Goal: Task Accomplishment & Management: Use online tool/utility

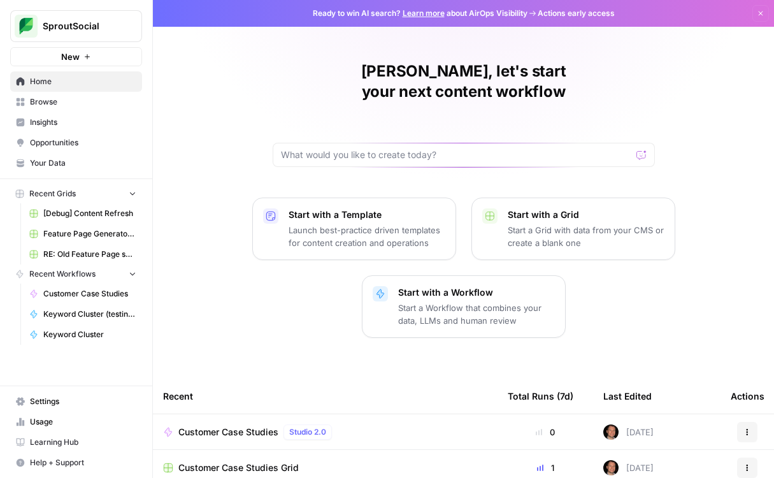
click at [49, 98] on span "Browse" at bounding box center [83, 101] width 106 height 11
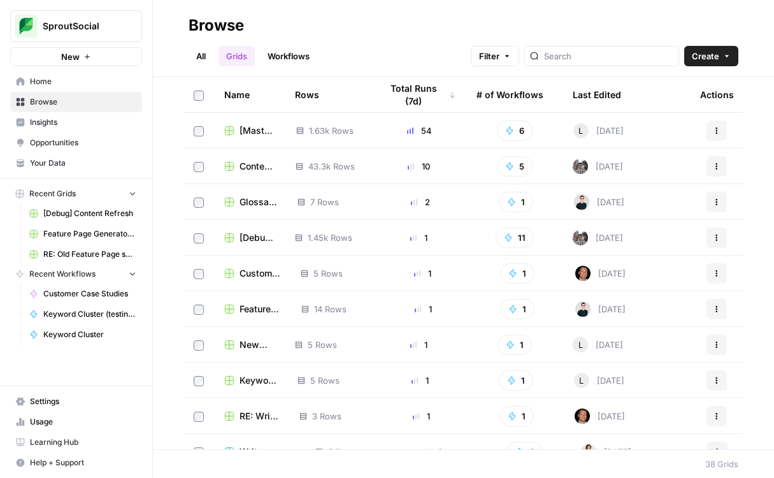
click at [156, 25] on icon "button" at bounding box center [154, 25] width 9 height 9
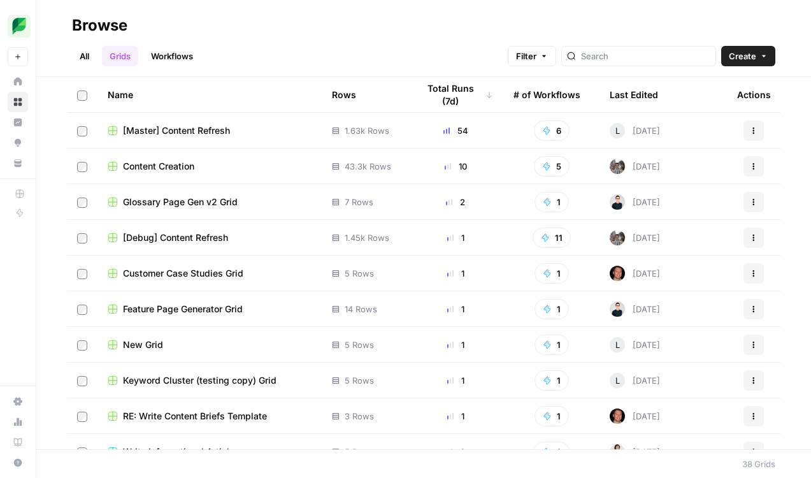
click at [186, 272] on span "Customer Case Studies Grid" at bounding box center [183, 273] width 120 height 13
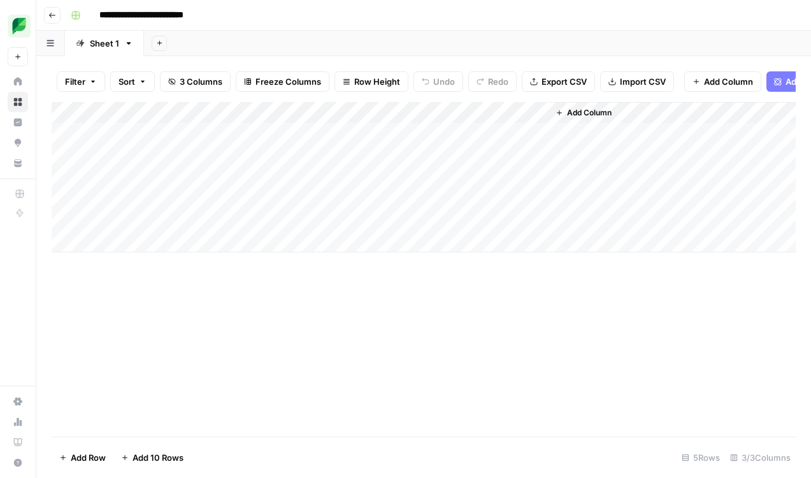
click at [407, 122] on div "Add Column" at bounding box center [424, 177] width 745 height 150
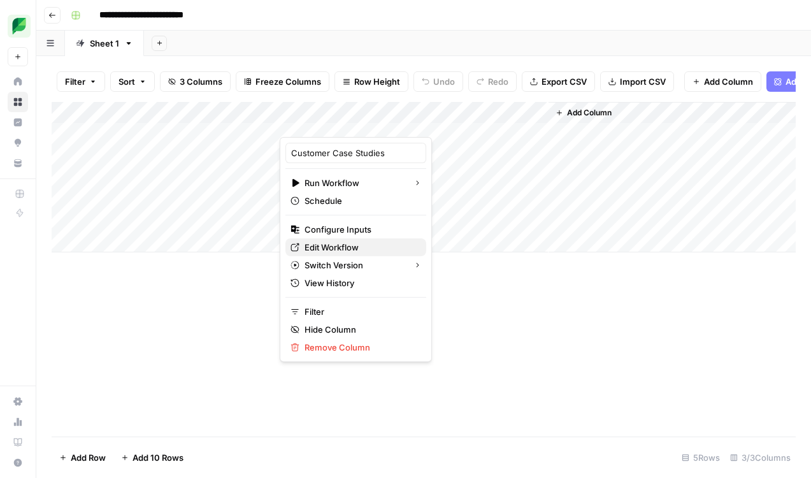
click at [345, 247] on span "Edit Workflow" at bounding box center [361, 247] width 112 height 13
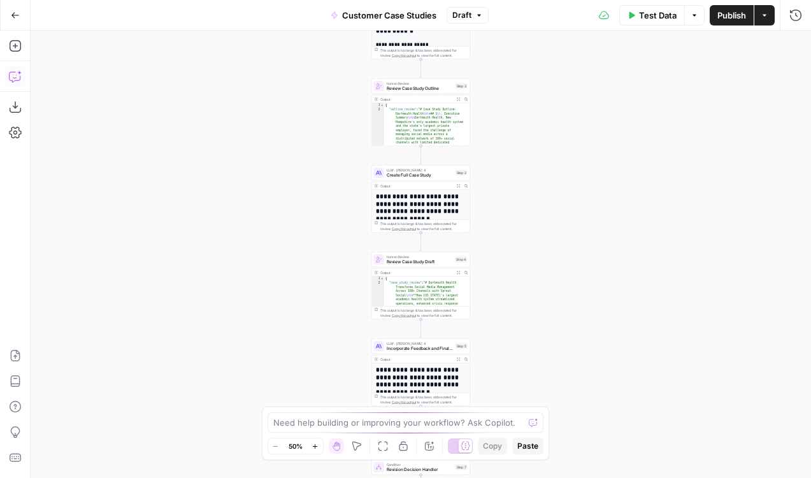
click at [10, 72] on icon "button" at bounding box center [14, 77] width 11 height 10
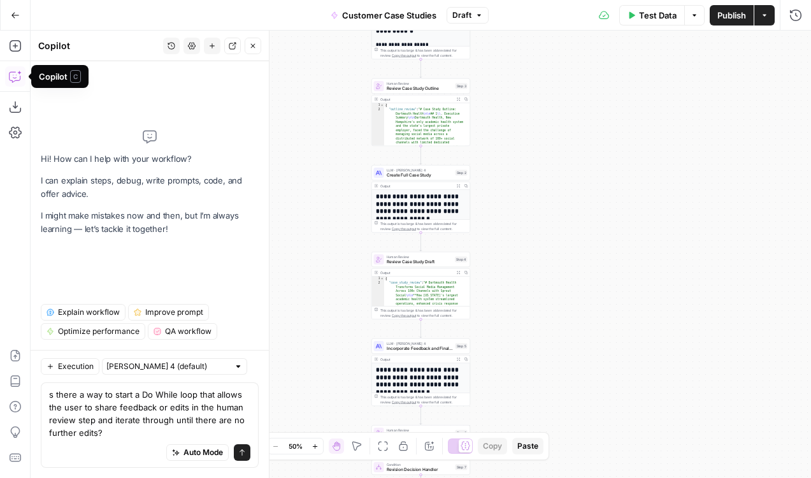
type textarea "Is there a way to start a Do While loop that allows the user to share feedback …"
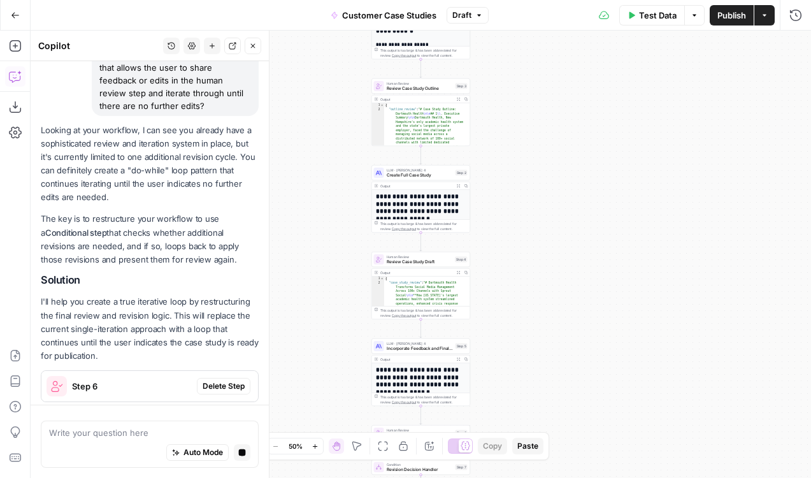
scroll to position [110, 0]
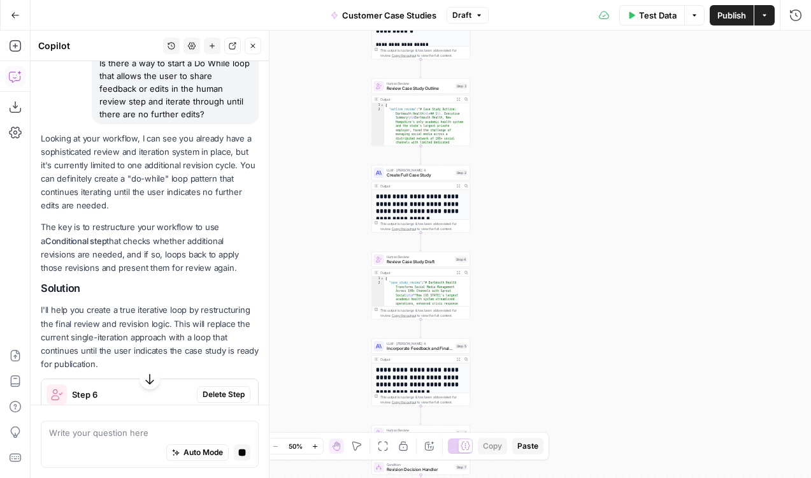
drag, startPoint x: 68, startPoint y: 164, endPoint x: 106, endPoint y: 202, distance: 53.6
click at [106, 202] on p "Looking at your workflow, I can see you already have a sophisticated review and…" at bounding box center [150, 172] width 218 height 81
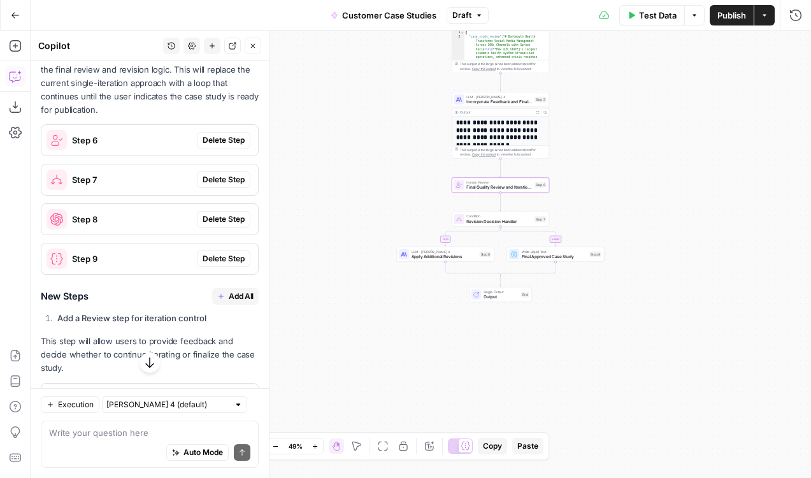
scroll to position [300, 0]
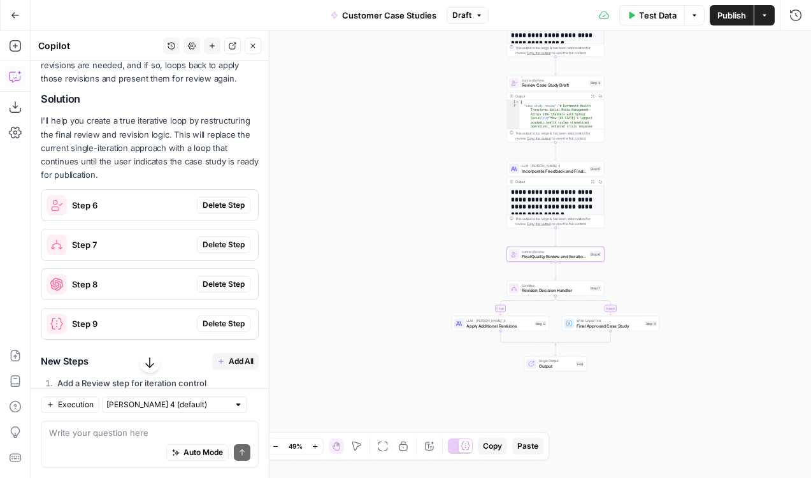
click at [214, 205] on span "Delete Step" at bounding box center [224, 205] width 42 height 11
click at [215, 243] on span "Delete Step" at bounding box center [224, 244] width 42 height 11
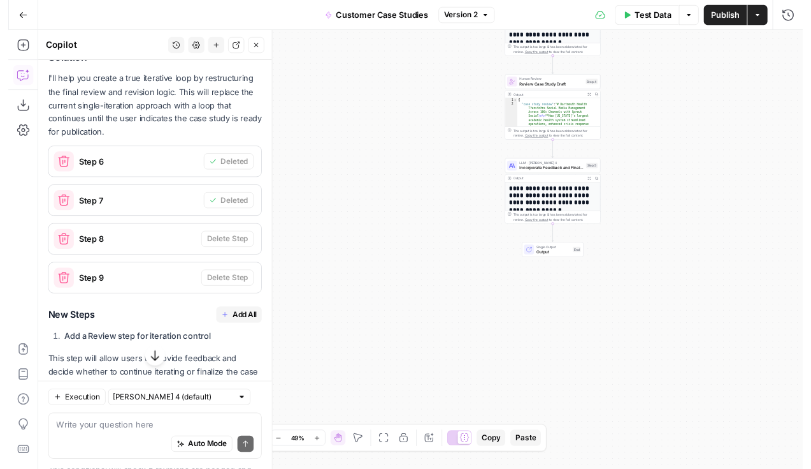
scroll to position [442, 0]
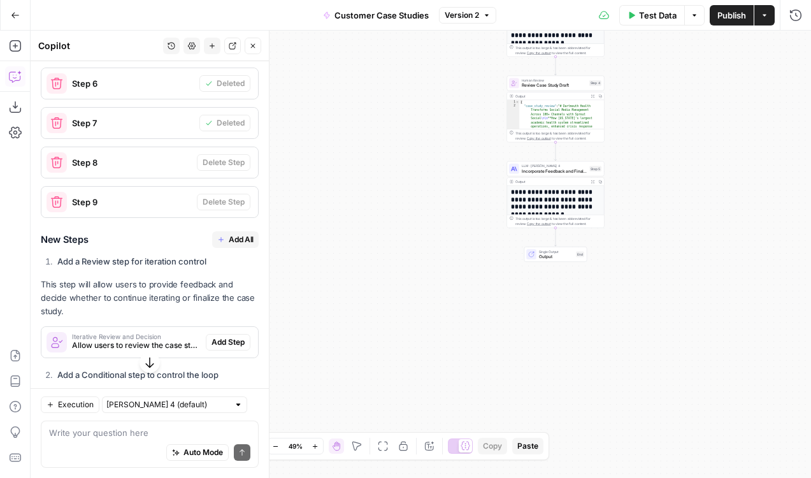
click at [229, 238] on span "Add All" at bounding box center [241, 239] width 25 height 11
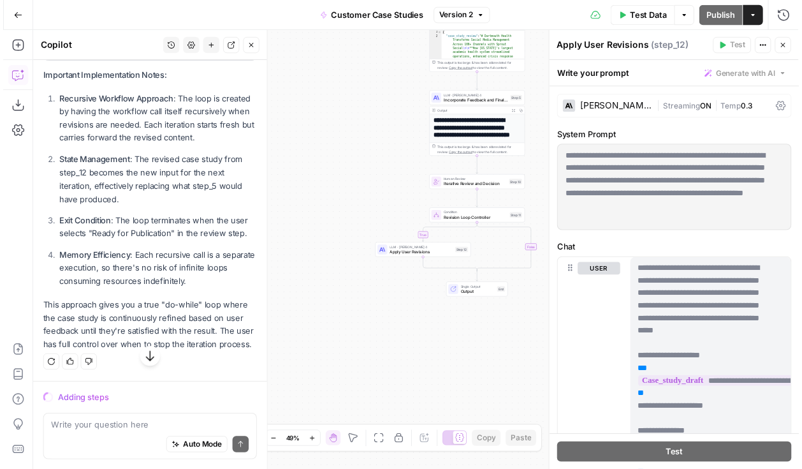
scroll to position [1180, 0]
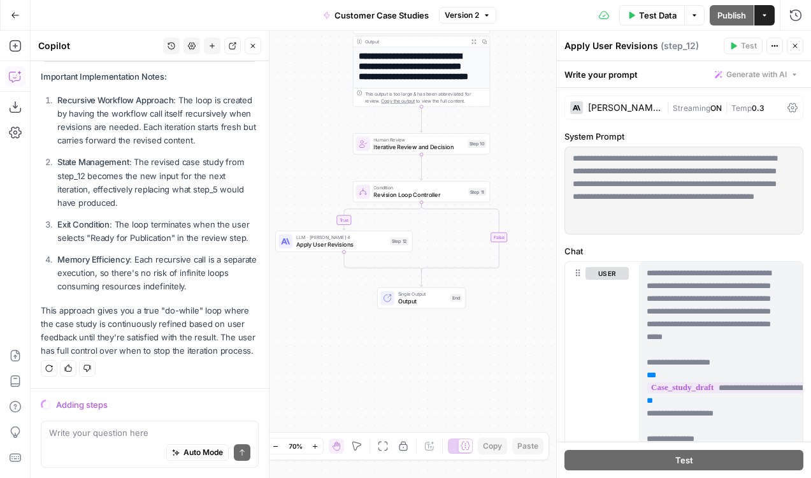
drag, startPoint x: 386, startPoint y: 172, endPoint x: 285, endPoint y: 126, distance: 111.5
click at [285, 126] on div "**********" at bounding box center [421, 254] width 781 height 447
click at [352, 243] on span "Apply User Revisions" at bounding box center [341, 244] width 91 height 9
click at [355, 243] on span "Apply User Revisions" at bounding box center [341, 244] width 91 height 9
click at [402, 196] on span "Revision Loop Controller" at bounding box center [419, 195] width 91 height 9
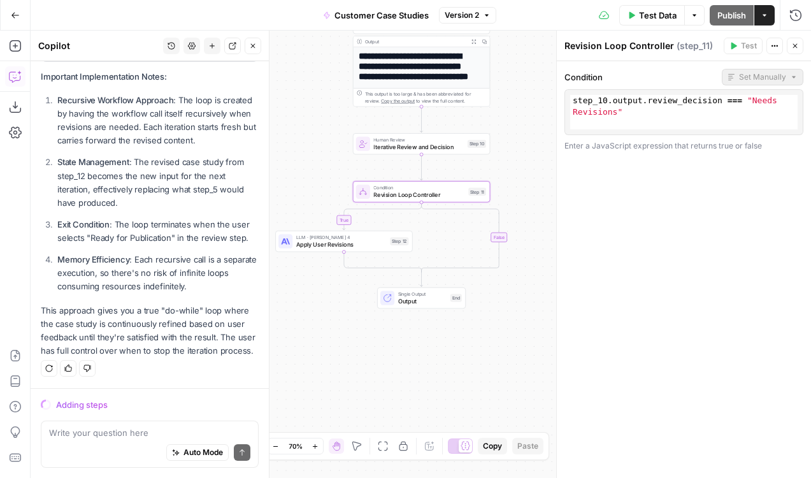
click at [359, 243] on span "Apply User Revisions" at bounding box center [341, 244] width 91 height 9
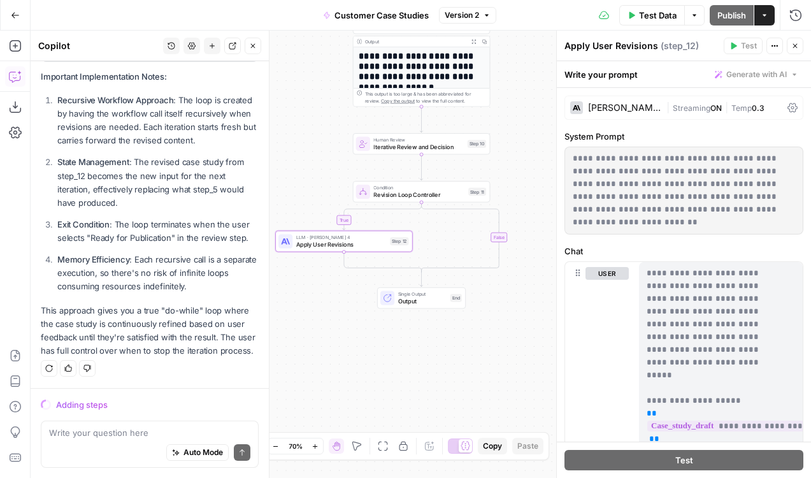
click at [421, 194] on span "Revision Loop Controller" at bounding box center [419, 195] width 91 height 9
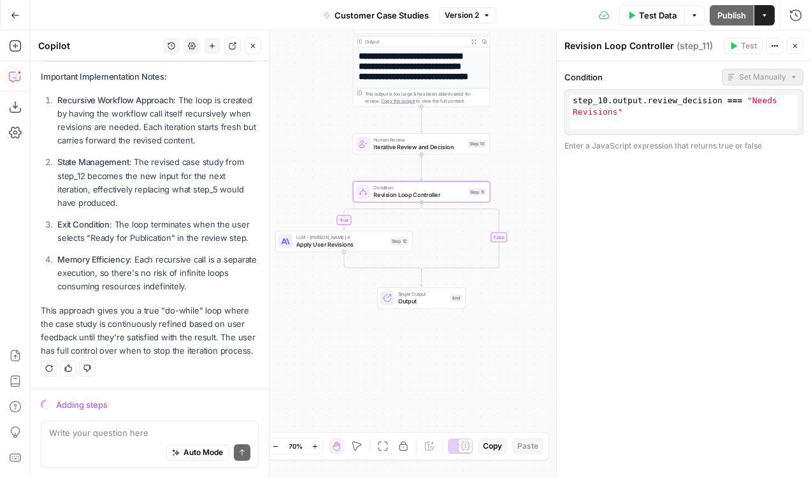
click at [379, 242] on span "Apply User Revisions" at bounding box center [341, 244] width 91 height 9
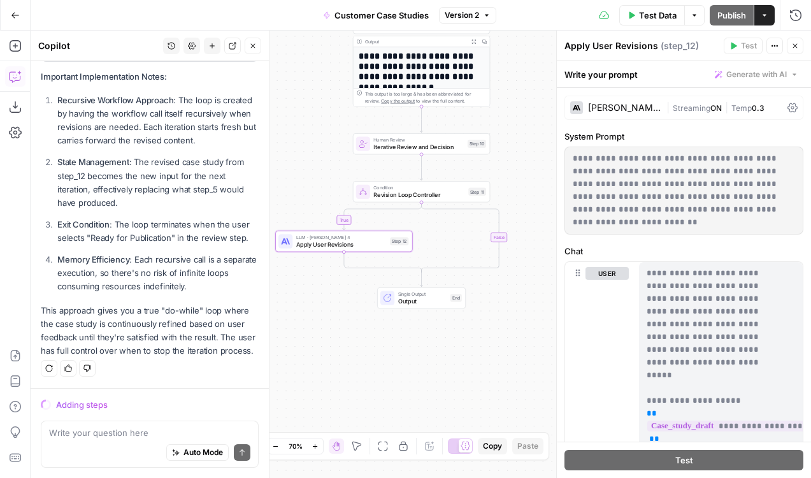
drag, startPoint x: 169, startPoint y: 298, endPoint x: 243, endPoint y: 328, distance: 80.4
click at [243, 328] on p "This approach gives you a true "do-while" loop where the case study is continuo…" at bounding box center [150, 331] width 218 height 54
click at [333, 341] on div "**********" at bounding box center [421, 254] width 781 height 447
click at [654, 13] on span "Test Data" at bounding box center [658, 15] width 38 height 13
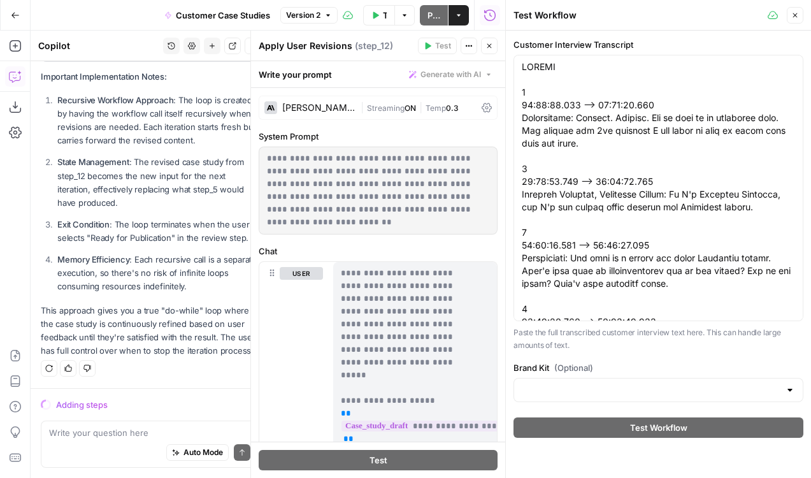
click at [799, 13] on icon "button" at bounding box center [796, 15] width 8 height 8
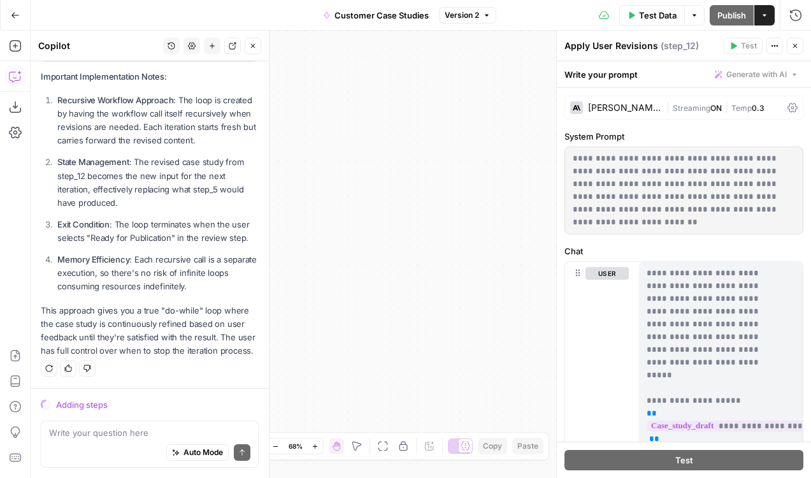
click at [491, 161] on div "**********" at bounding box center [421, 254] width 781 height 447
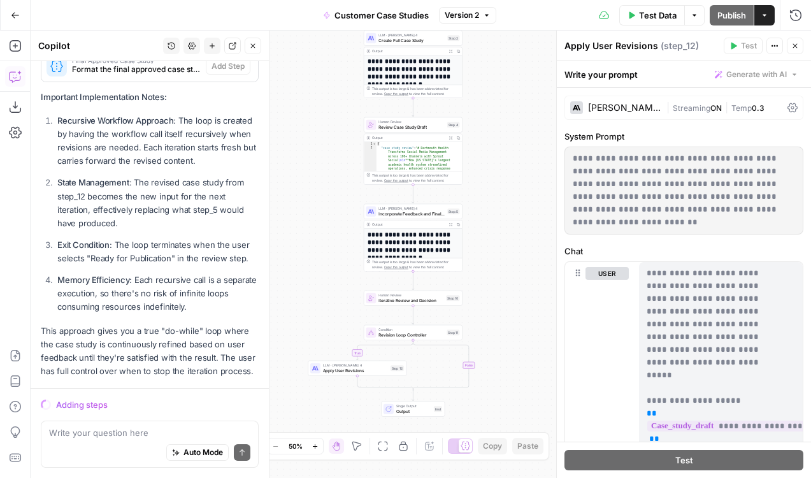
drag, startPoint x: 293, startPoint y: 193, endPoint x: 340, endPoint y: 276, distance: 96.2
click at [340, 276] on div "**********" at bounding box center [421, 254] width 781 height 447
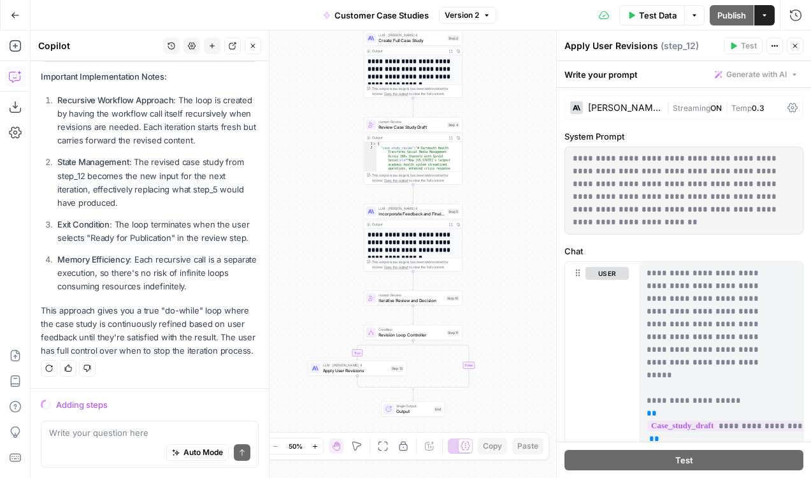
drag, startPoint x: 54, startPoint y: 408, endPoint x: 132, endPoint y: 402, distance: 78.6
click at [132, 402] on div "Adding steps" at bounding box center [150, 404] width 218 height 17
click at [149, 405] on div "Adding steps" at bounding box center [157, 404] width 203 height 13
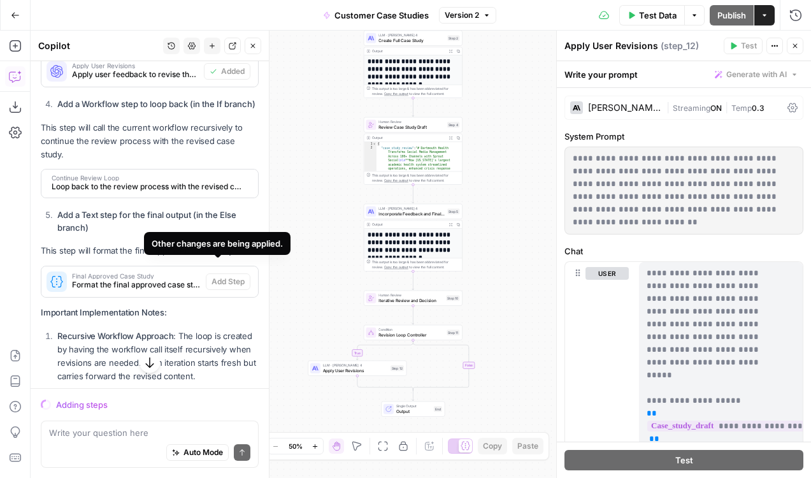
scroll to position [888, 0]
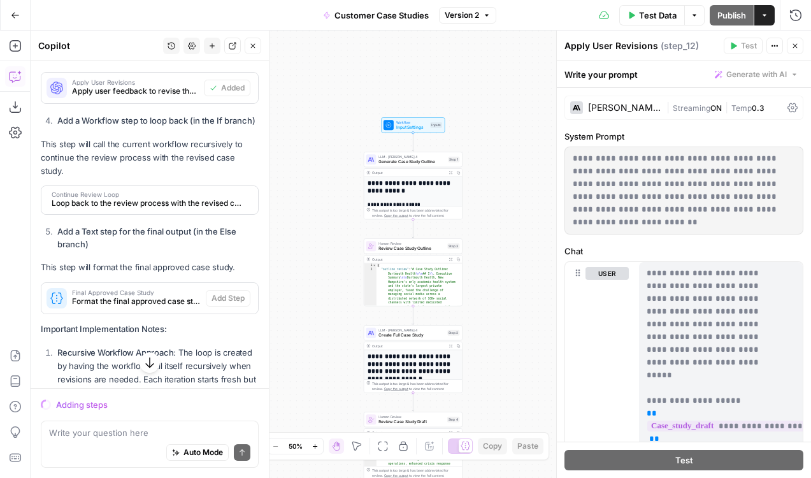
click at [796, 38] on button "Close" at bounding box center [795, 46] width 17 height 17
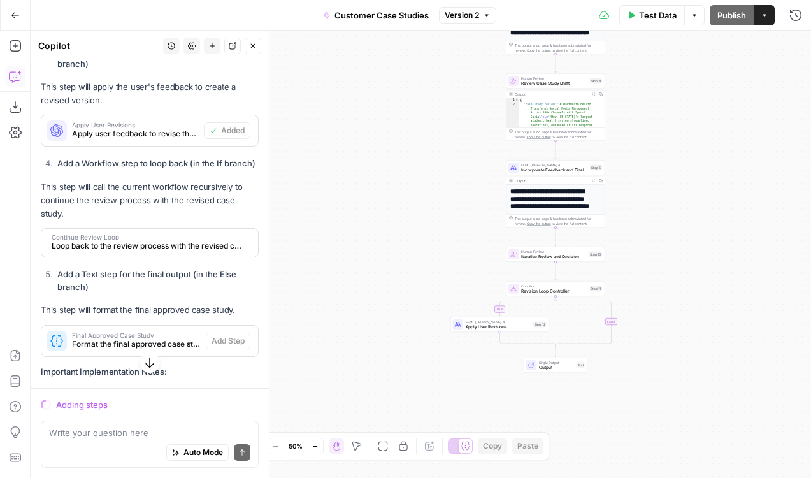
scroll to position [837, 0]
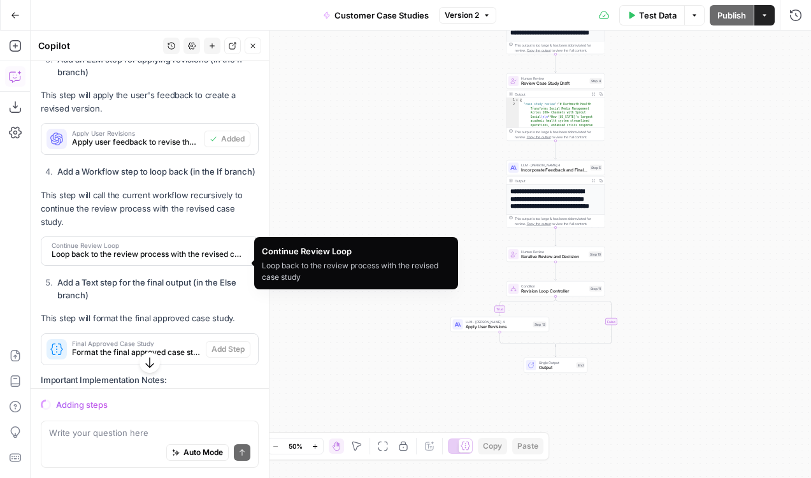
click at [188, 260] on span "Loop back to the review process with the revised case study" at bounding box center [149, 254] width 194 height 11
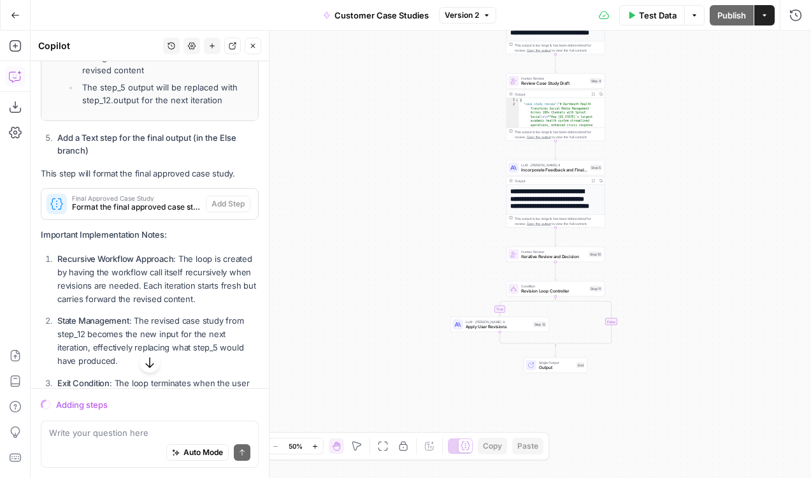
scroll to position [1239, 0]
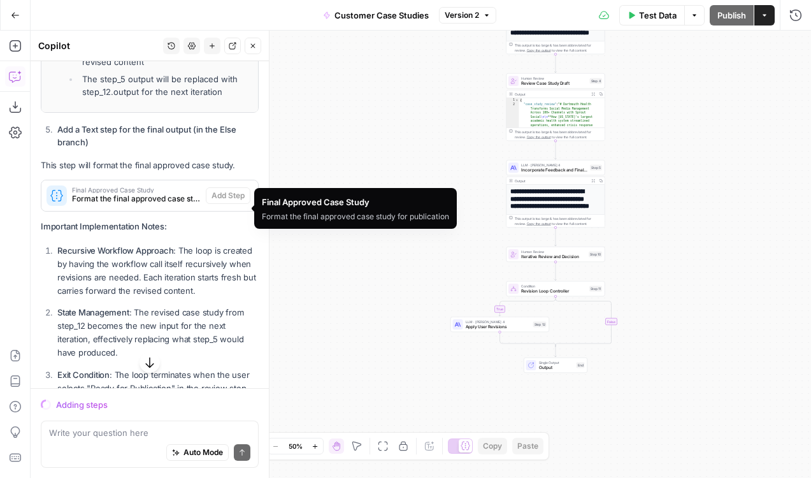
click at [149, 205] on span "Format the final approved case study for publication" at bounding box center [136, 198] width 129 height 11
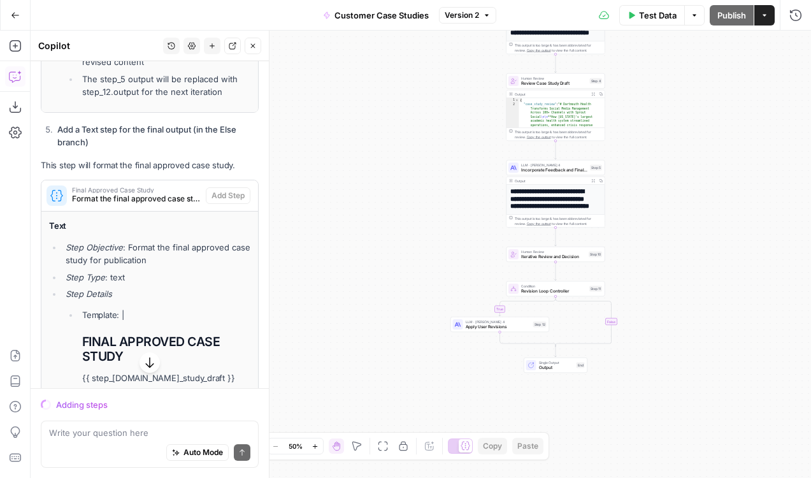
click at [149, 205] on span "Format the final approved case study for publication" at bounding box center [136, 198] width 129 height 11
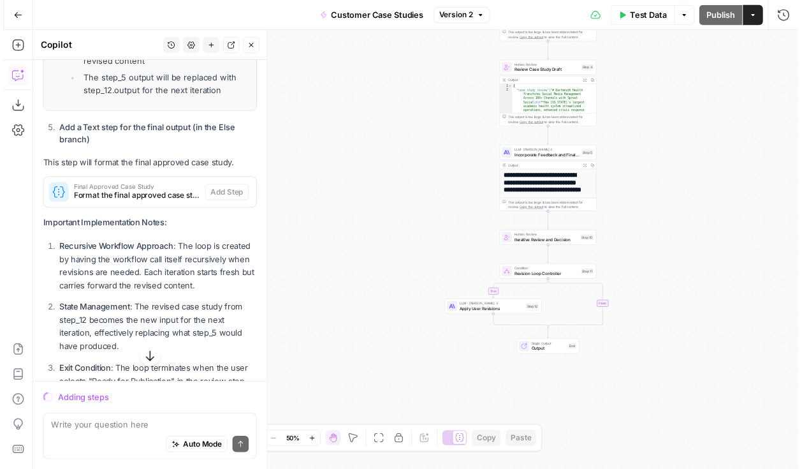
scroll to position [1429, 0]
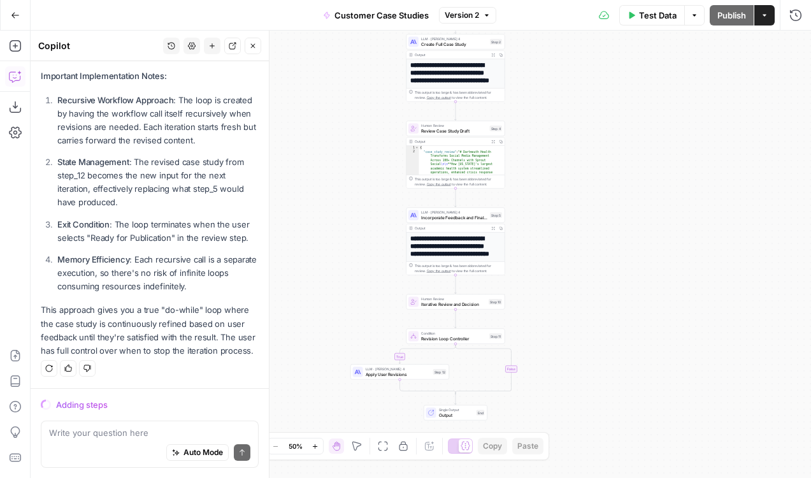
drag, startPoint x: 477, startPoint y: 176, endPoint x: 379, endPoint y: 235, distance: 115.2
click at [379, 235] on div "**********" at bounding box center [421, 254] width 781 height 447
click at [452, 304] on span "Iterative Review and Decision" at bounding box center [453, 304] width 65 height 6
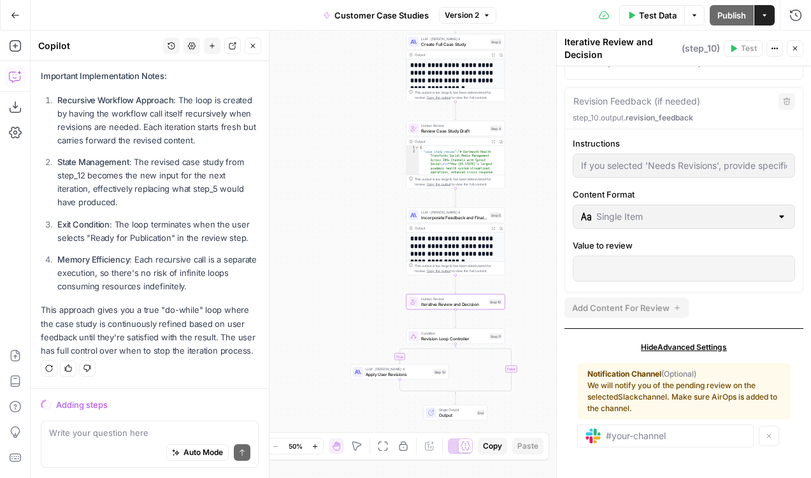
scroll to position [0, 0]
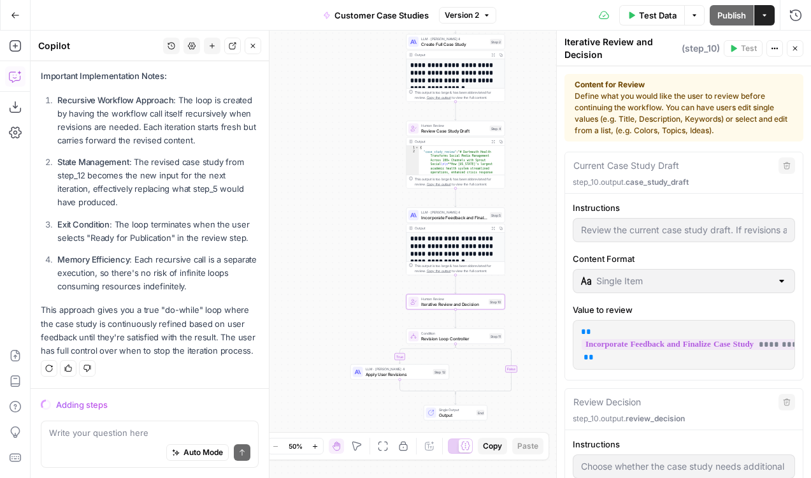
click at [342, 202] on div "**********" at bounding box center [421, 254] width 781 height 447
click at [797, 49] on icon "button" at bounding box center [796, 49] width 8 height 8
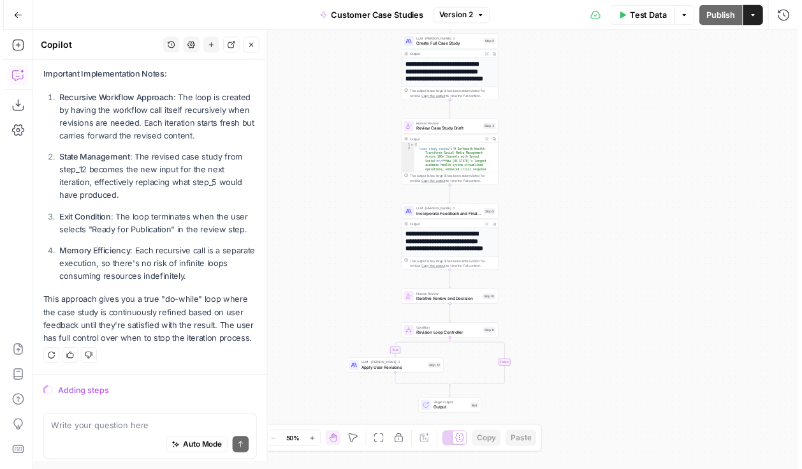
scroll to position [1429, 0]
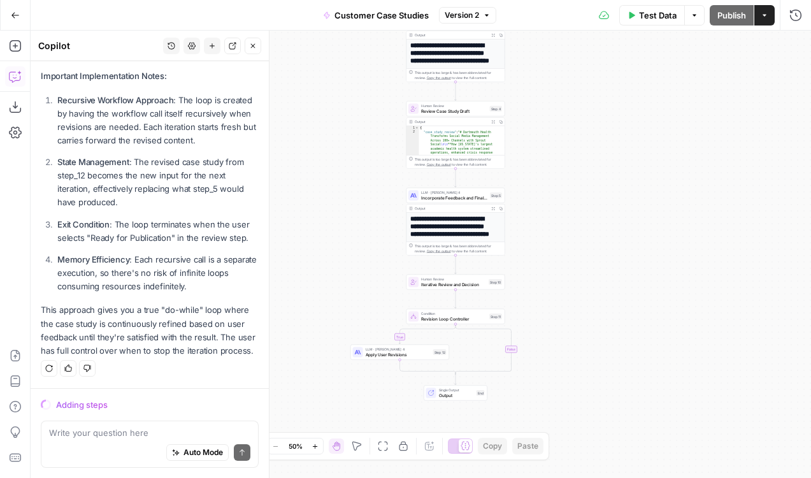
click at [458, 317] on span "Revision Loop Controller" at bounding box center [454, 319] width 66 height 6
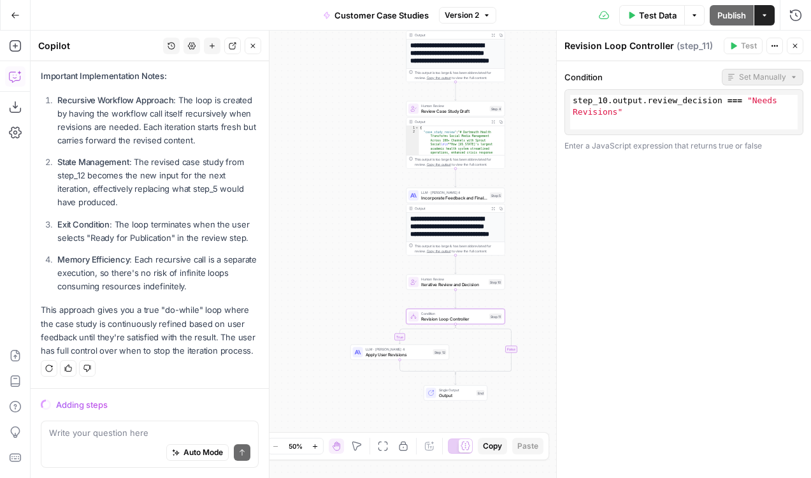
click at [448, 283] on span "Iterative Review and Decision" at bounding box center [453, 284] width 65 height 6
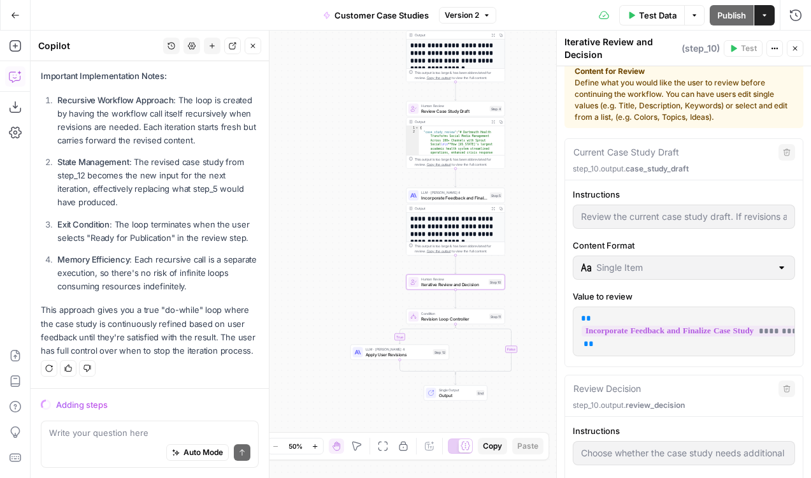
scroll to position [0, 0]
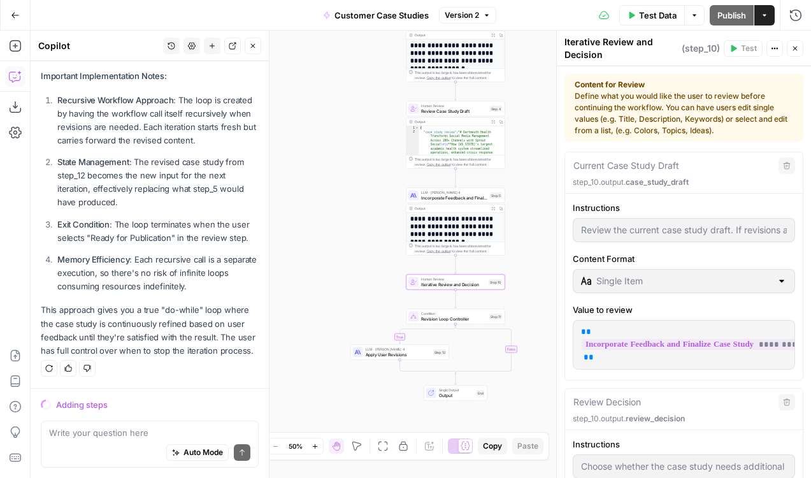
click at [792, 50] on icon "button" at bounding box center [796, 49] width 8 height 8
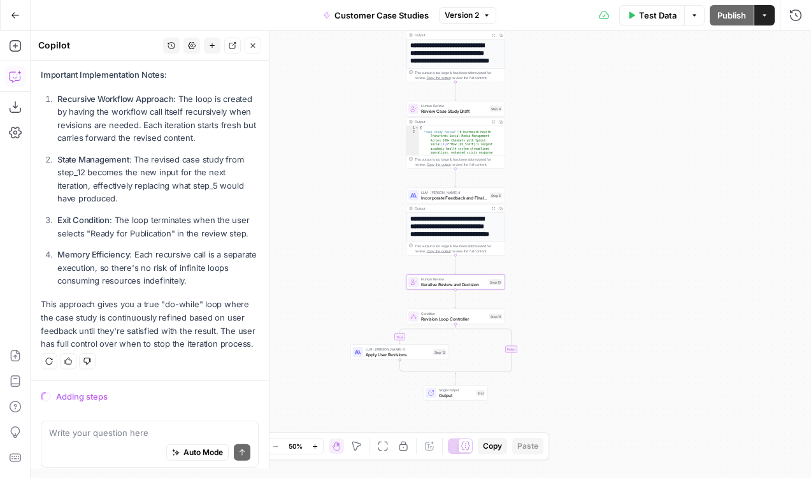
scroll to position [1429, 0]
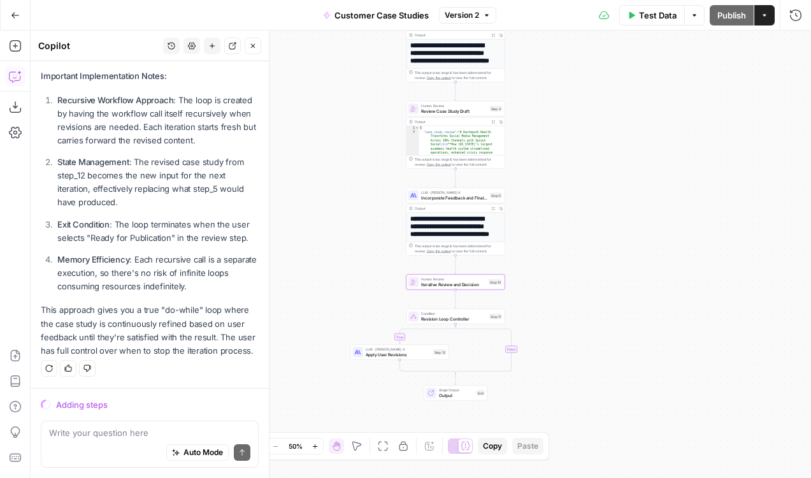
click at [91, 403] on div "Adding steps" at bounding box center [157, 404] width 203 height 13
click at [47, 405] on icon at bounding box center [46, 404] width 13 height 13
click at [73, 405] on div "Adding steps" at bounding box center [157, 404] width 203 height 13
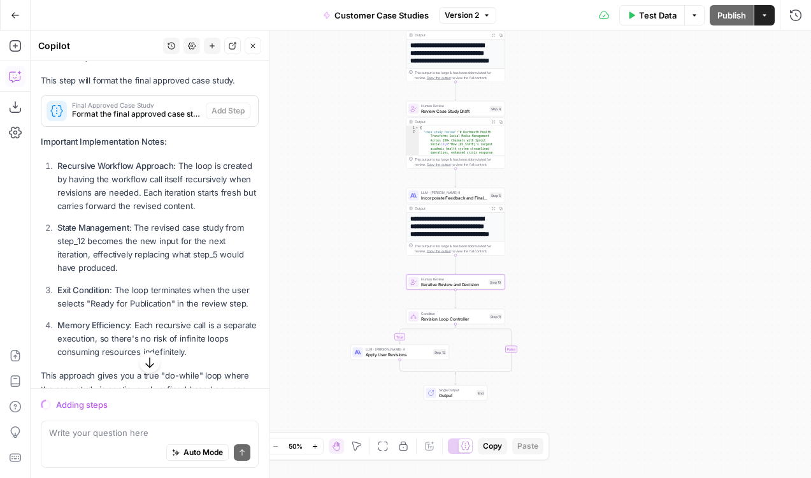
scroll to position [1169, 0]
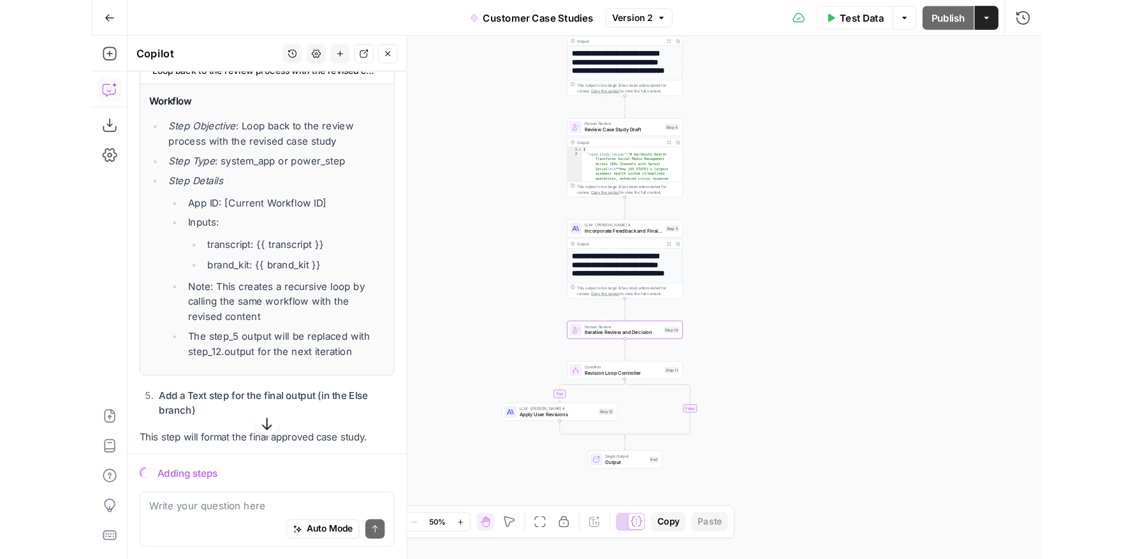
scroll to position [831, 0]
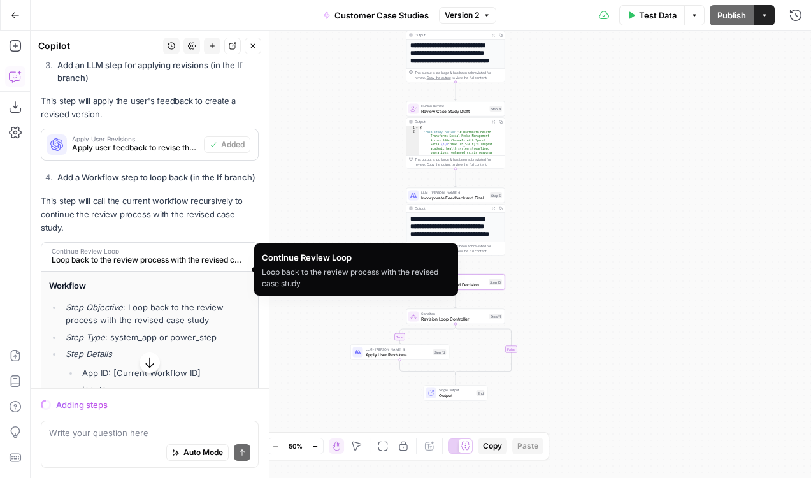
click at [203, 266] on span "Loop back to the review process with the revised case study" at bounding box center [149, 259] width 194 height 11
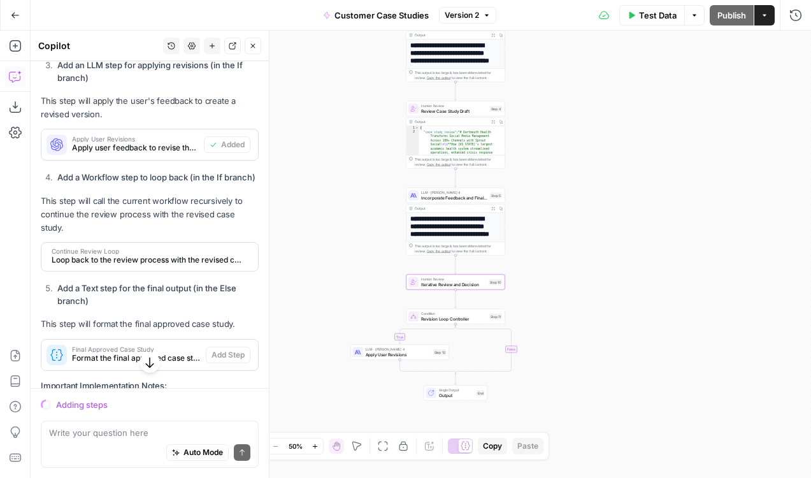
click at [145, 266] on span "Loop back to the review process with the revised case study" at bounding box center [149, 259] width 194 height 11
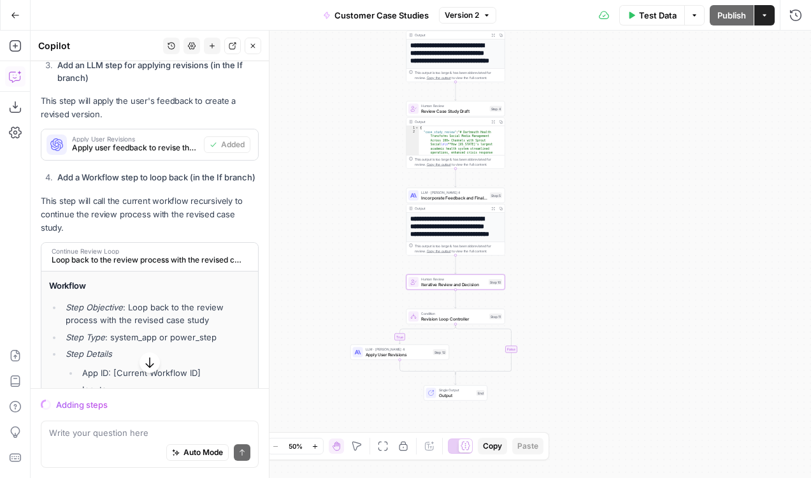
click at [244, 233] on p "This step will call the current workflow recursively to continue the review pro…" at bounding box center [150, 214] width 218 height 40
click at [355, 212] on div "**********" at bounding box center [421, 254] width 781 height 447
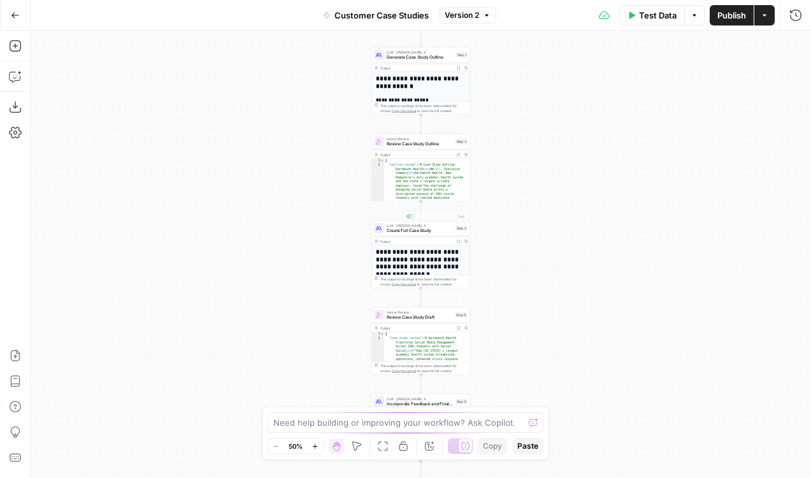
click at [288, 254] on div "**********" at bounding box center [421, 254] width 781 height 447
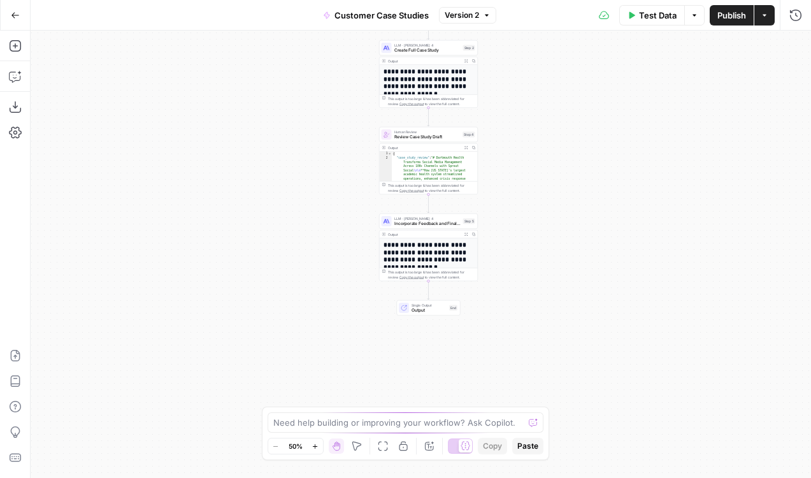
drag, startPoint x: 323, startPoint y: 268, endPoint x: 331, endPoint y: 87, distance: 180.6
click at [331, 87] on div "**********" at bounding box center [421, 254] width 781 height 447
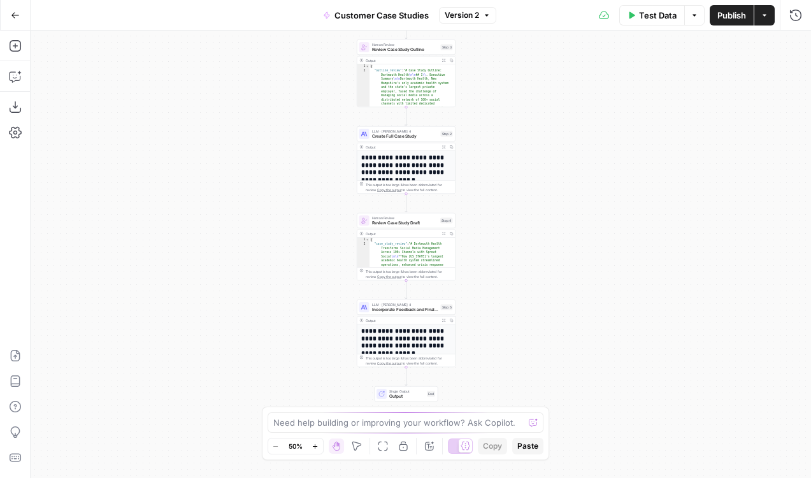
drag, startPoint x: 330, startPoint y: 187, endPoint x: 307, endPoint y: 273, distance: 88.9
click at [307, 273] on div "**********" at bounding box center [421, 254] width 781 height 447
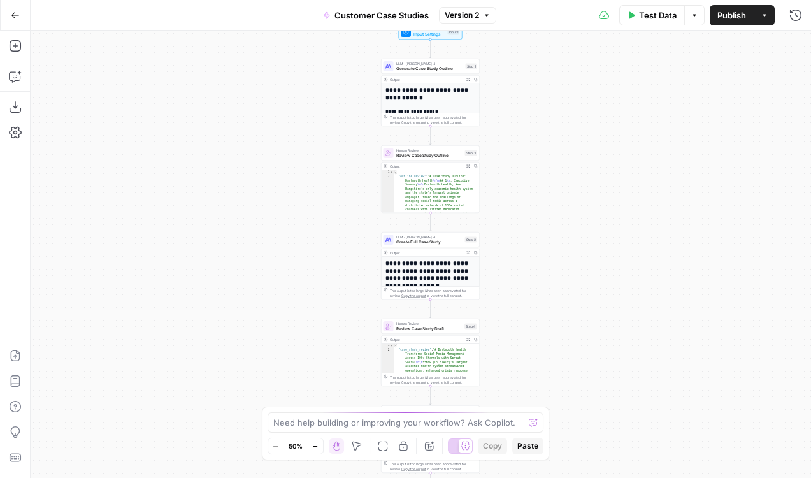
drag, startPoint x: 272, startPoint y: 133, endPoint x: 296, endPoint y: 238, distance: 108.6
click at [296, 238] on div "**********" at bounding box center [421, 254] width 781 height 447
